Goal: Check status: Check status

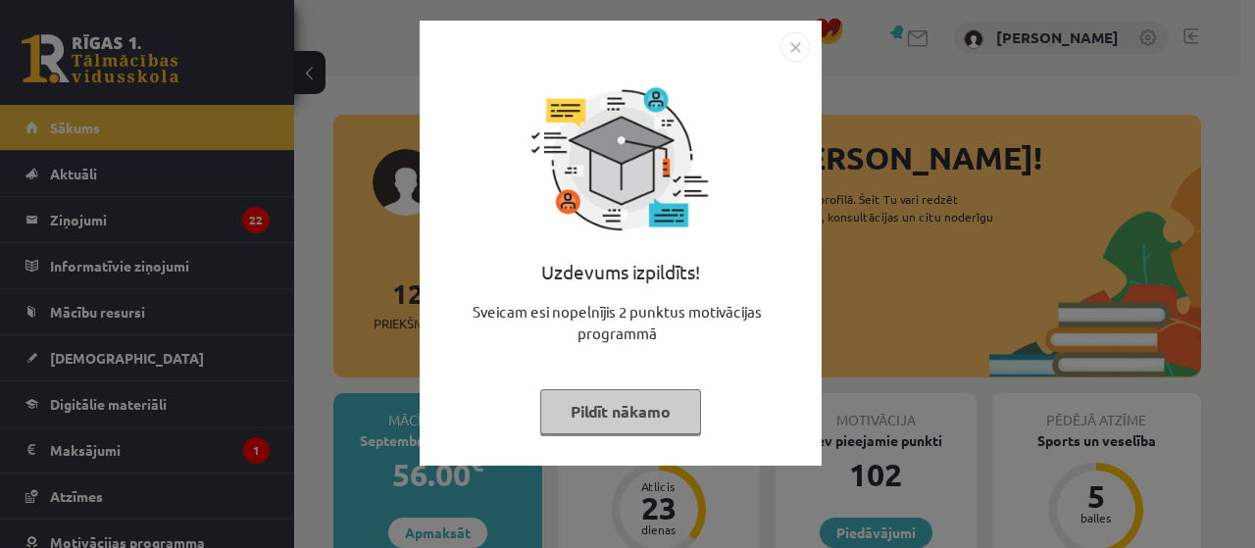
click at [598, 406] on button "Pildīt nākamo" at bounding box center [620, 411] width 161 height 45
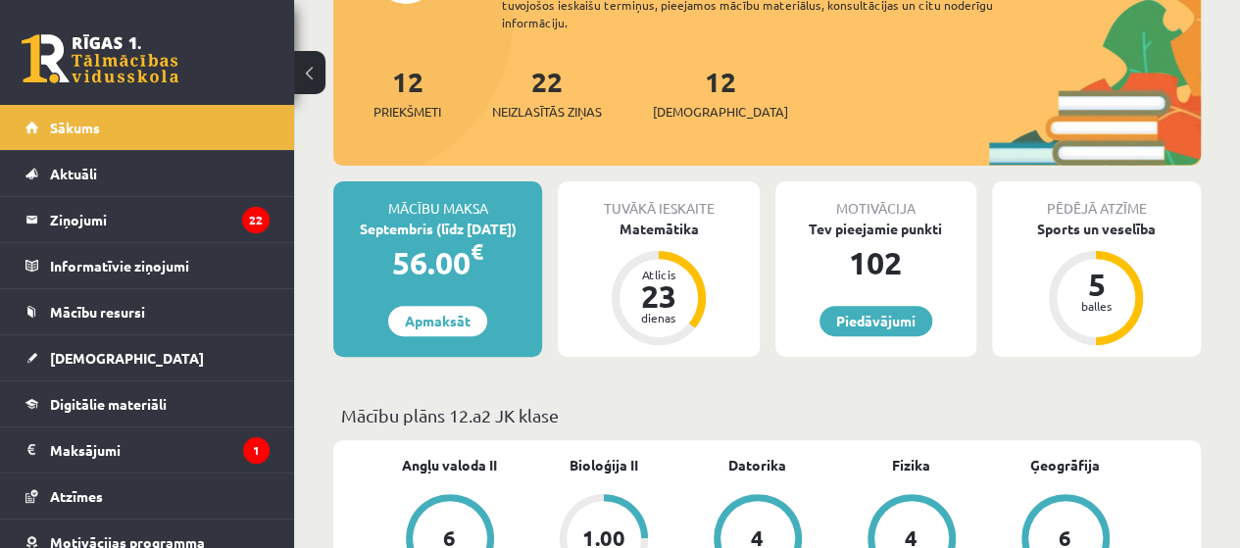
scroll to position [392, 0]
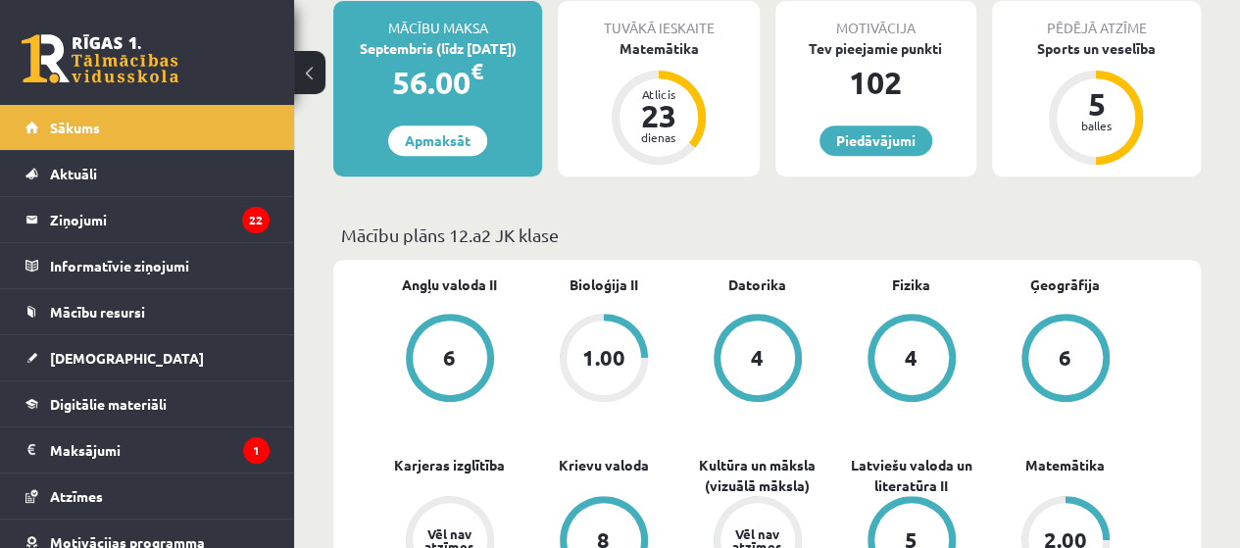
click at [570, 360] on div "1.00" at bounding box center [604, 358] width 75 height 75
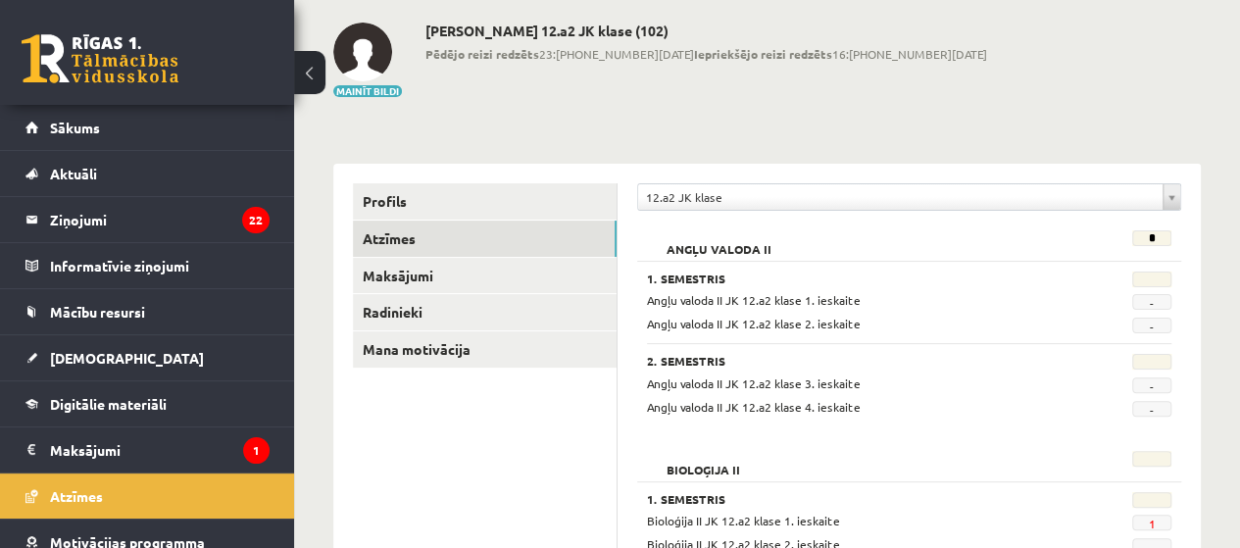
scroll to position [196, 0]
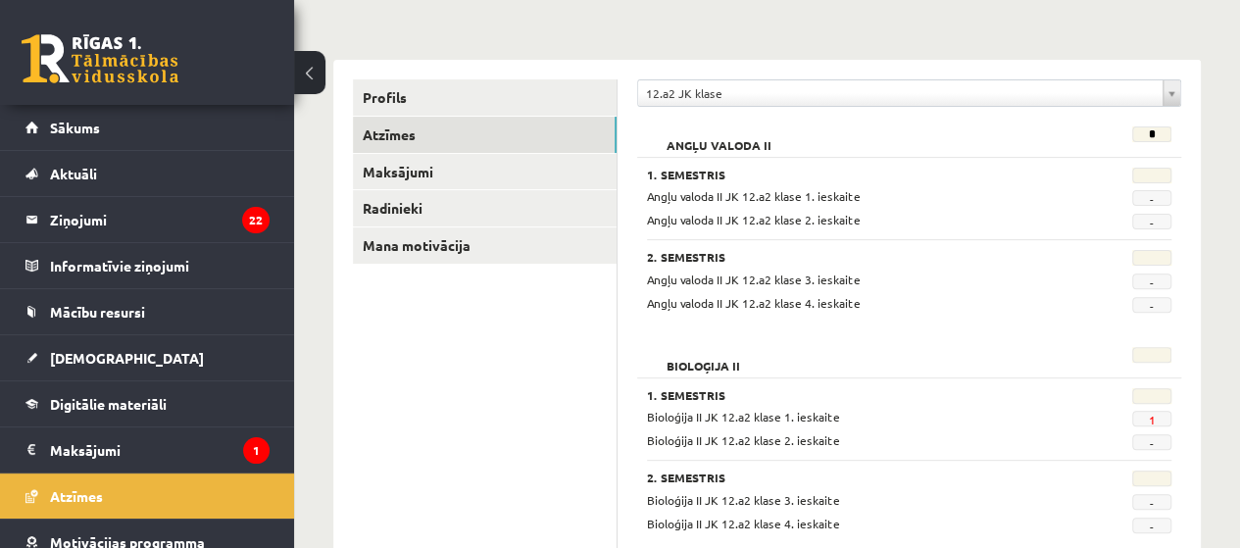
click at [1157, 419] on span "1" at bounding box center [1151, 419] width 39 height 16
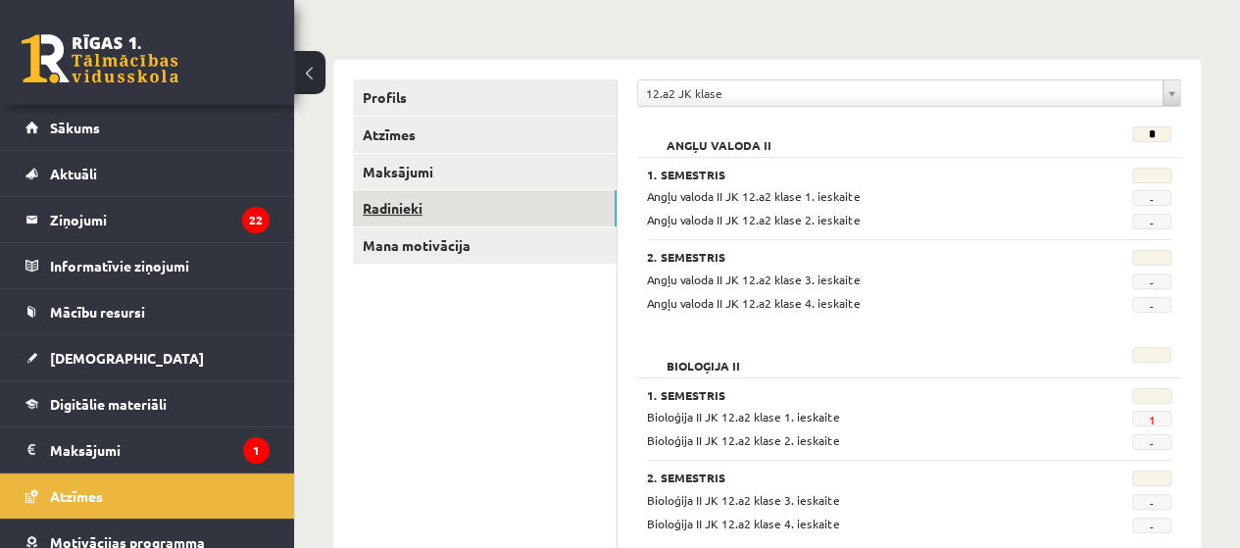
click at [431, 208] on link "Radinieki" at bounding box center [485, 208] width 264 height 36
